Goal: Information Seeking & Learning: Understand process/instructions

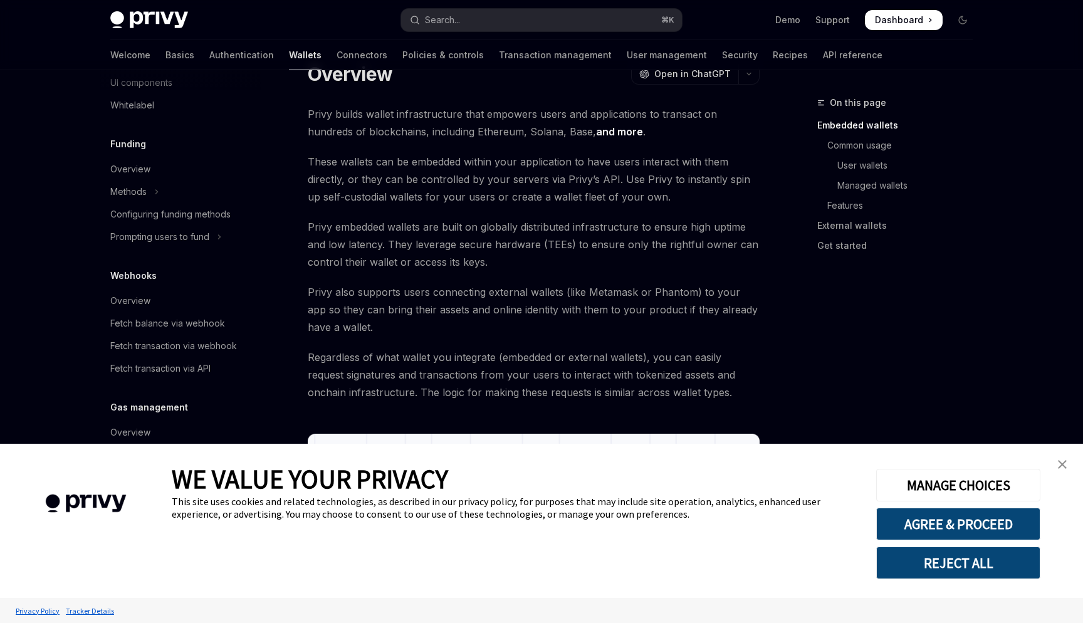
scroll to position [66, 0]
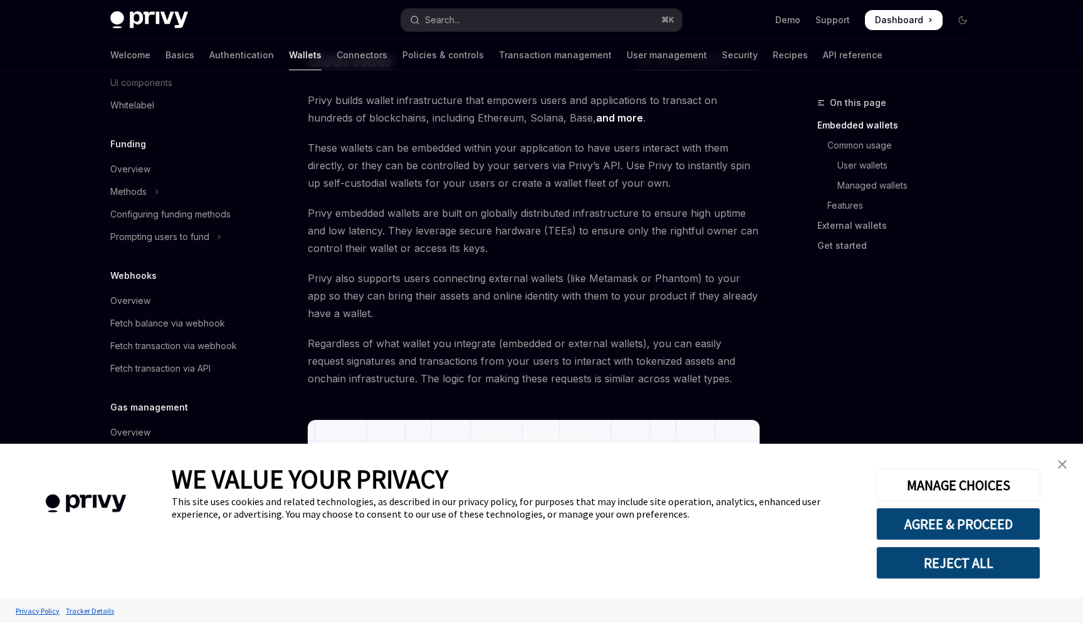
click at [1061, 463] on img "close banner" at bounding box center [1062, 464] width 9 height 9
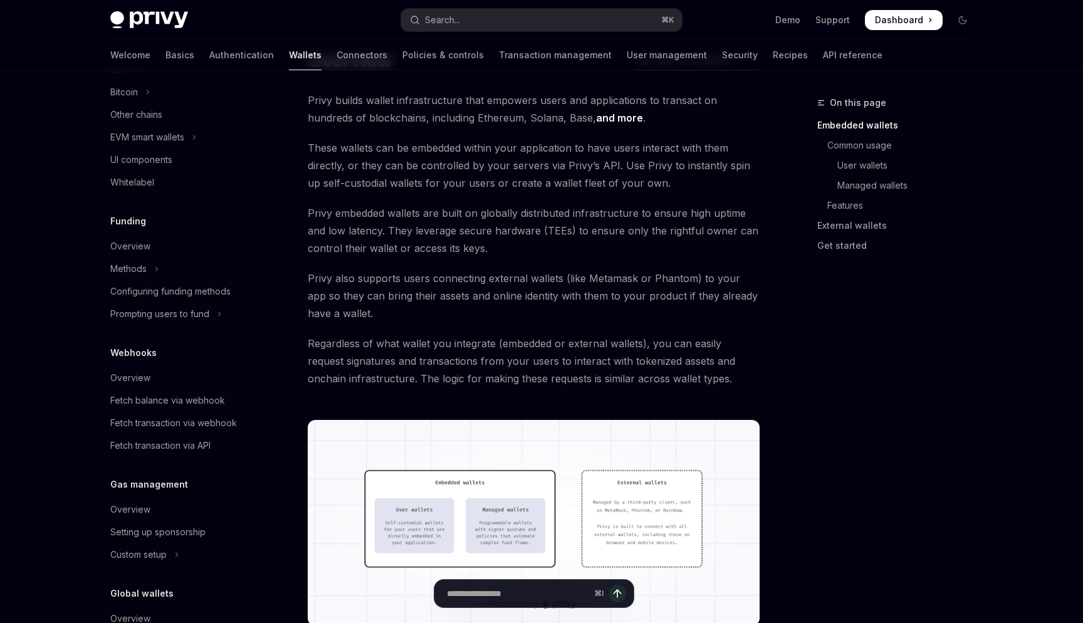
scroll to position [370, 0]
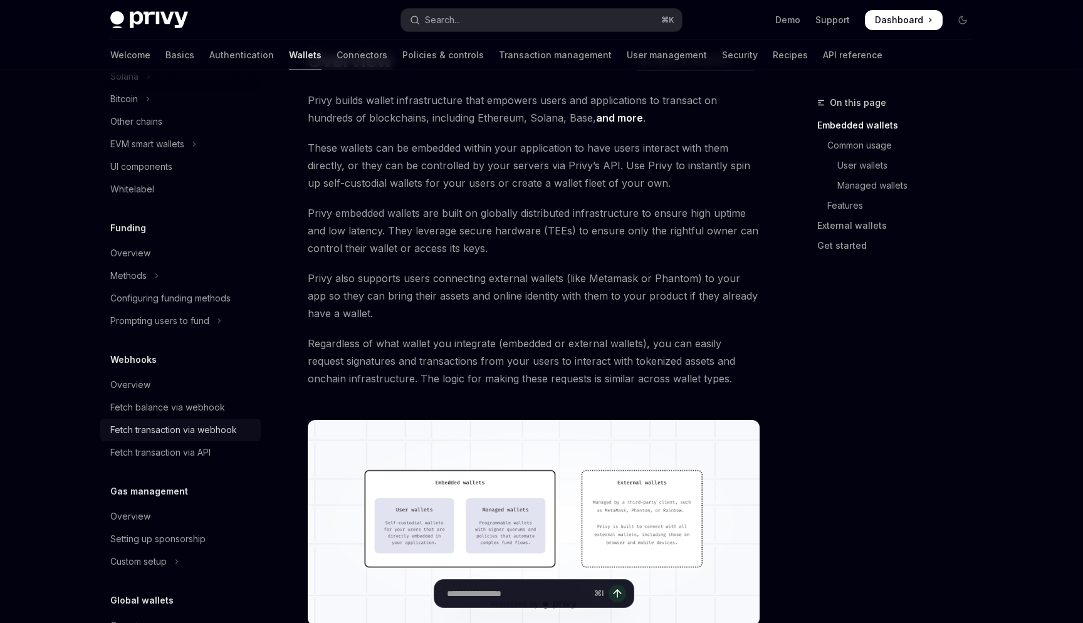
click at [199, 434] on div "Fetch transaction via webhook" at bounding box center [173, 430] width 127 height 15
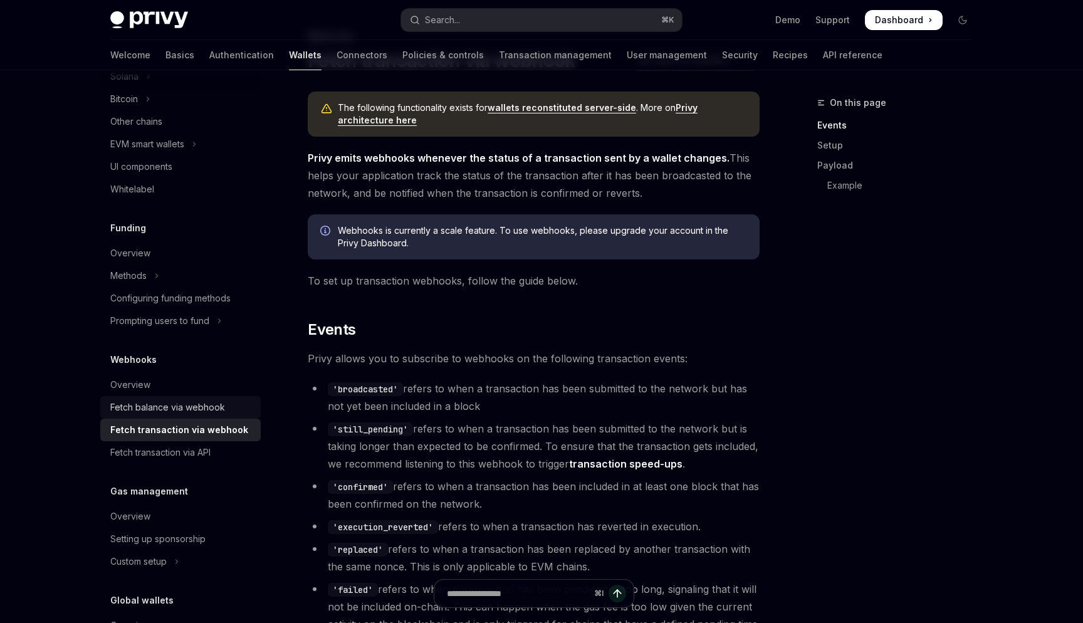
click at [191, 402] on div "Fetch balance via webhook" at bounding box center [167, 407] width 115 height 15
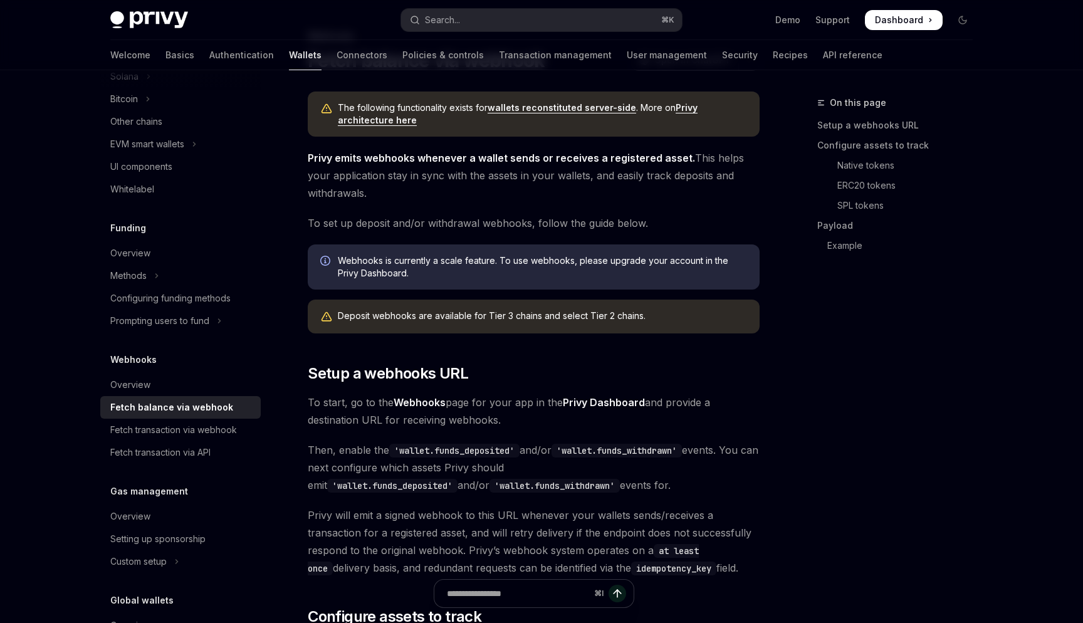
type textarea "*"
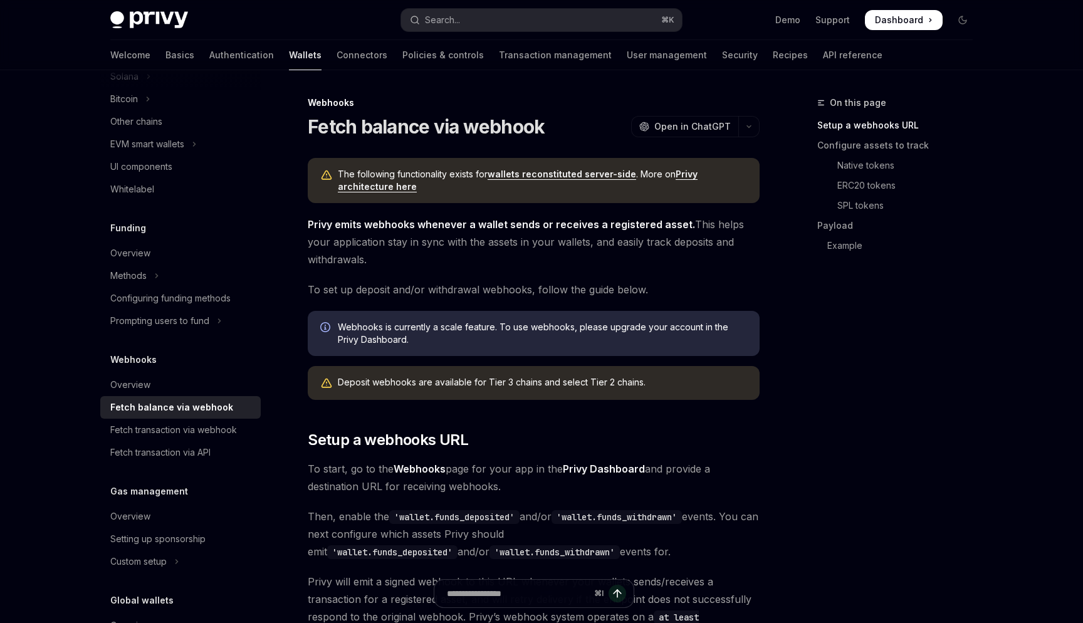
click at [371, 232] on span "Privy emits webhooks whenever a wallet sends or receives a registered asset. Th…" at bounding box center [534, 242] width 452 height 53
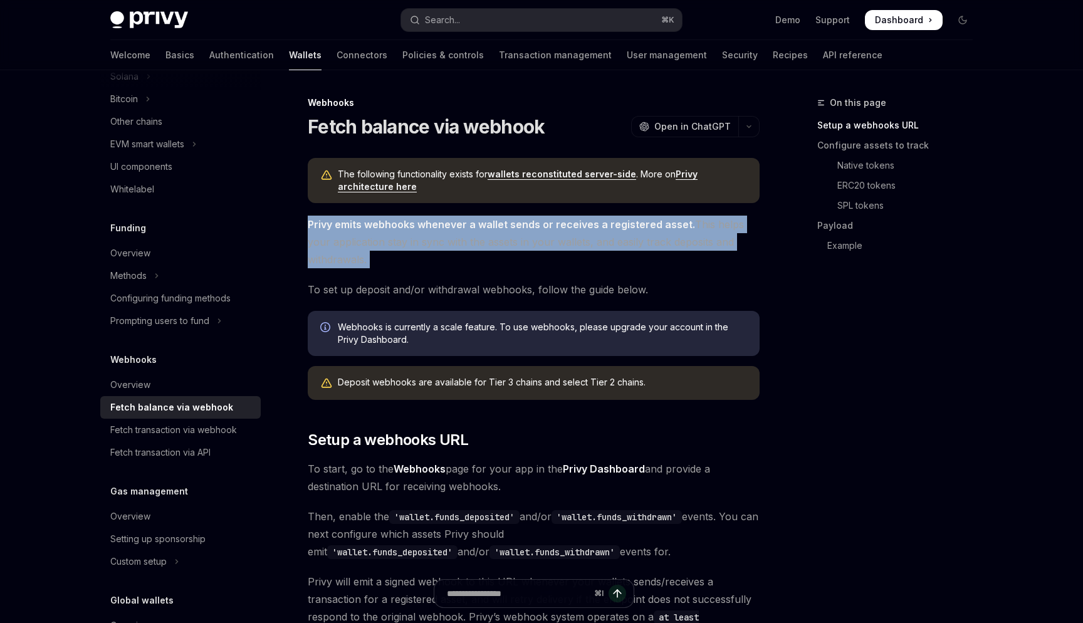
click at [371, 232] on span "Privy emits webhooks whenever a wallet sends or receives a registered asset. Th…" at bounding box center [534, 242] width 452 height 53
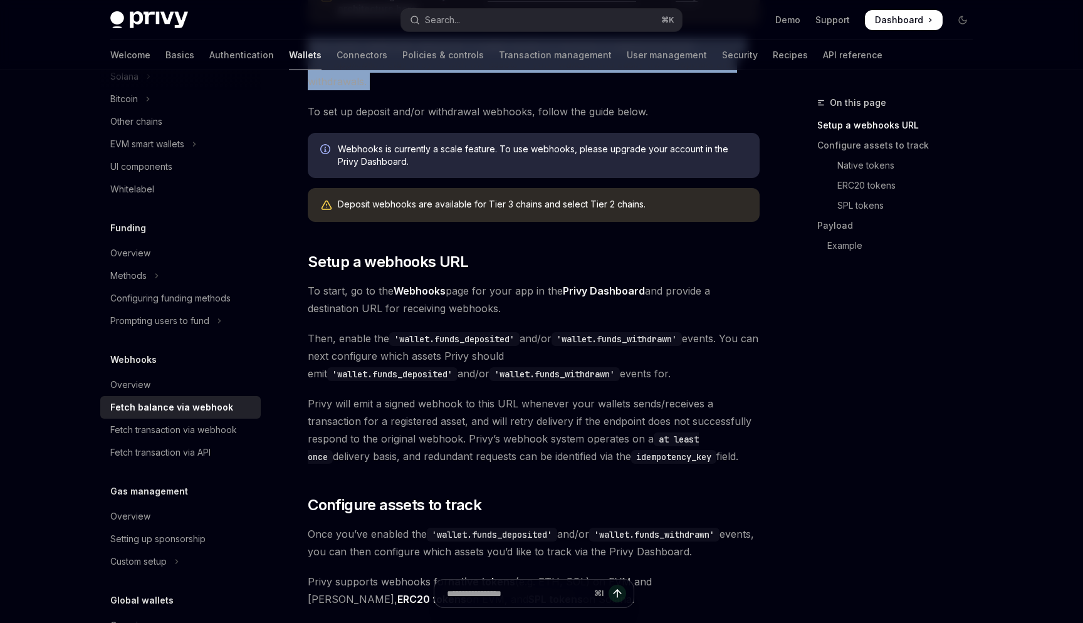
scroll to position [187, 0]
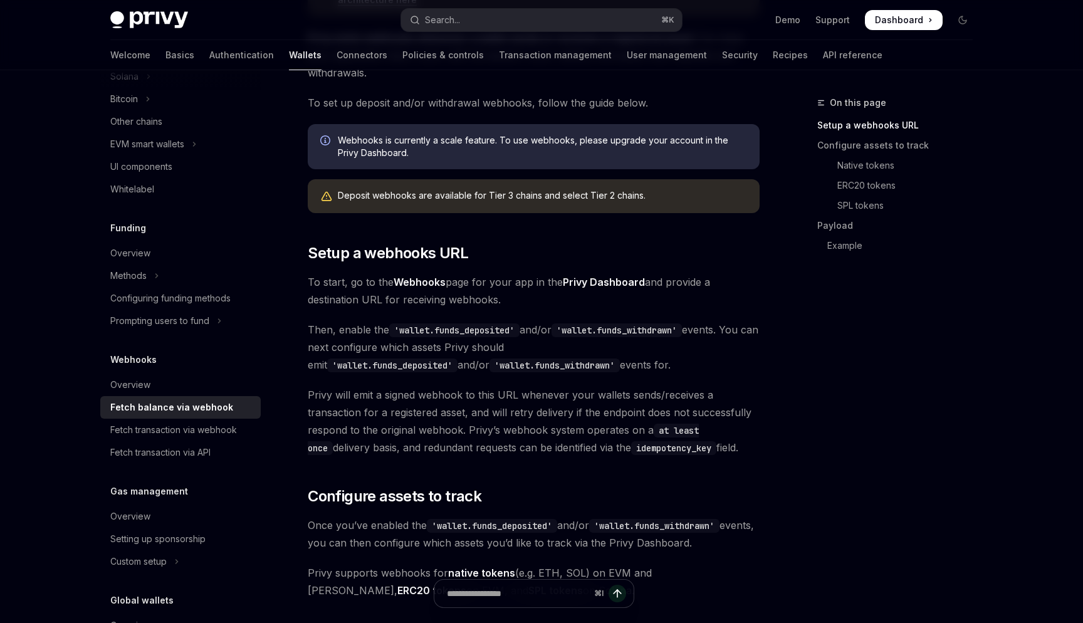
click at [439, 329] on code "'wallet.funds_deposited'" at bounding box center [454, 330] width 130 height 14
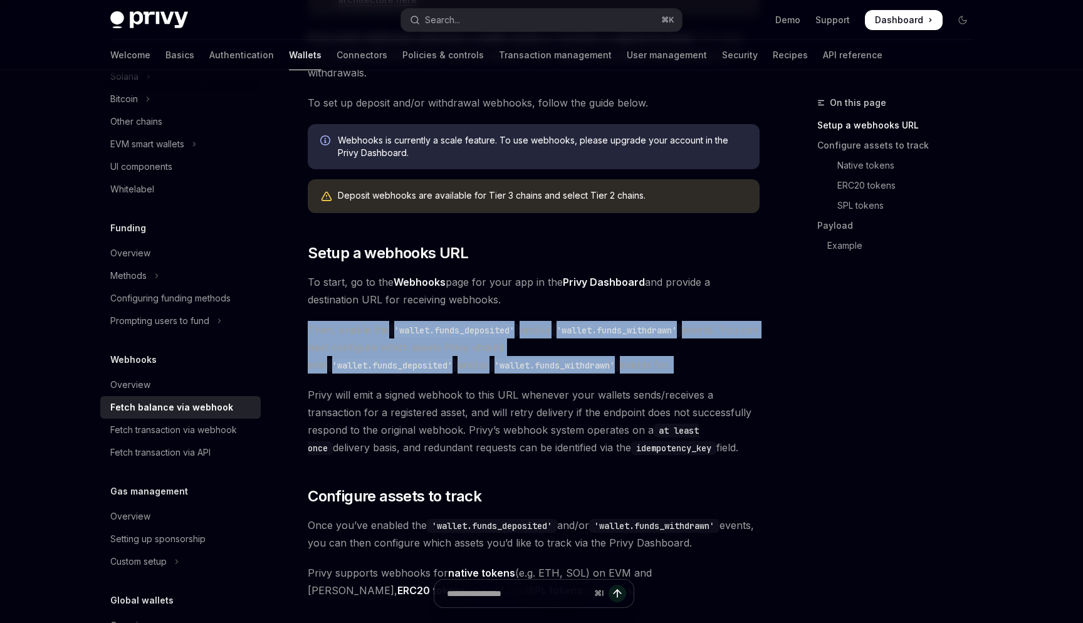
click at [439, 329] on code "'wallet.funds_deposited'" at bounding box center [454, 330] width 130 height 14
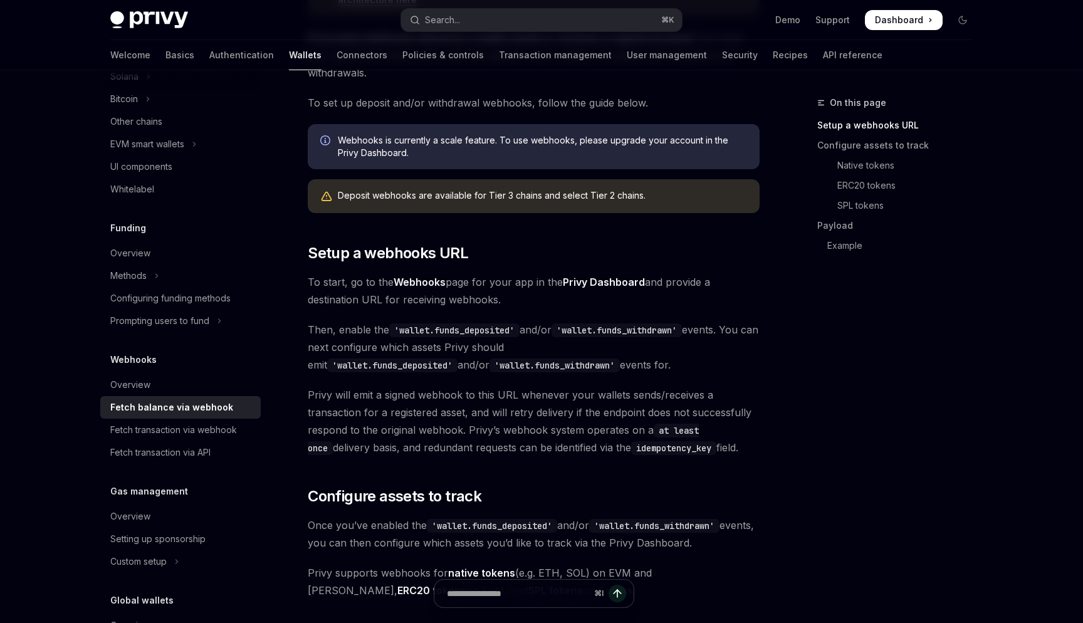
drag, startPoint x: 514, startPoint y: 361, endPoint x: 387, endPoint y: 315, distance: 134.7
click at [462, 400] on span "Privy will emit a signed webhook to this URL whenever your wallets sends/receiv…" at bounding box center [534, 421] width 452 height 70
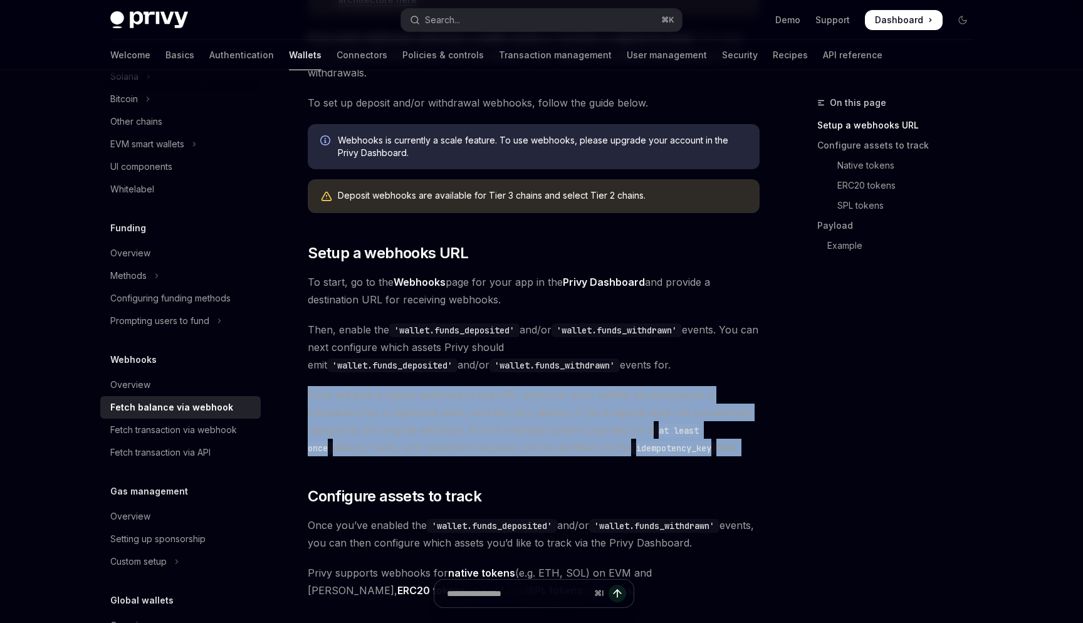
click at [462, 400] on span "Privy will emit a signed webhook to this URL whenever your wallets sends/receiv…" at bounding box center [534, 421] width 452 height 70
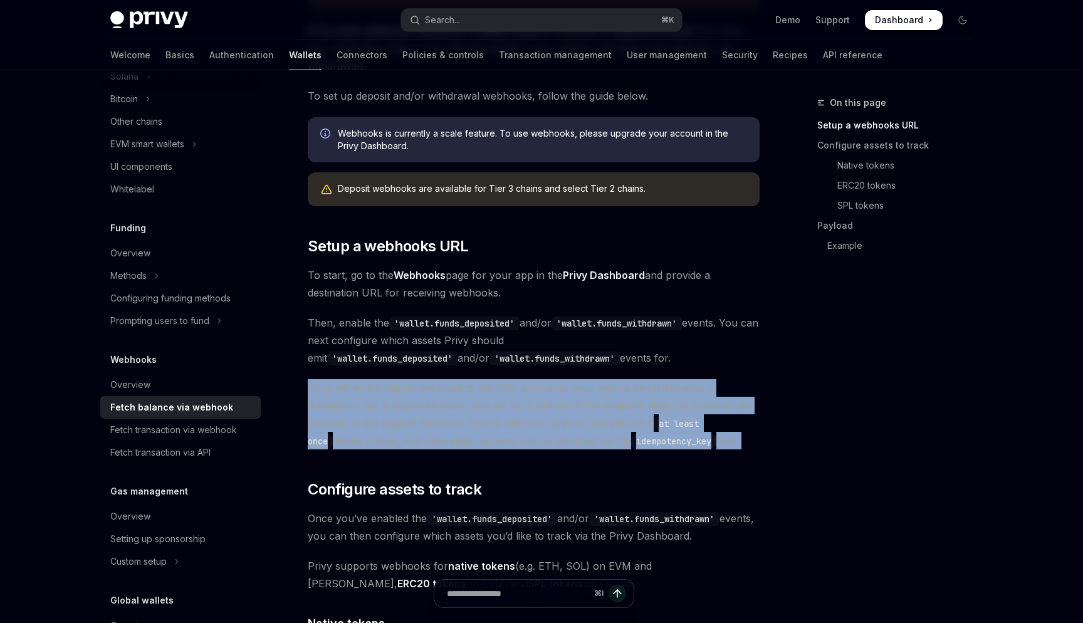
scroll to position [201, 0]
